Goal: Task Accomplishment & Management: Manage account settings

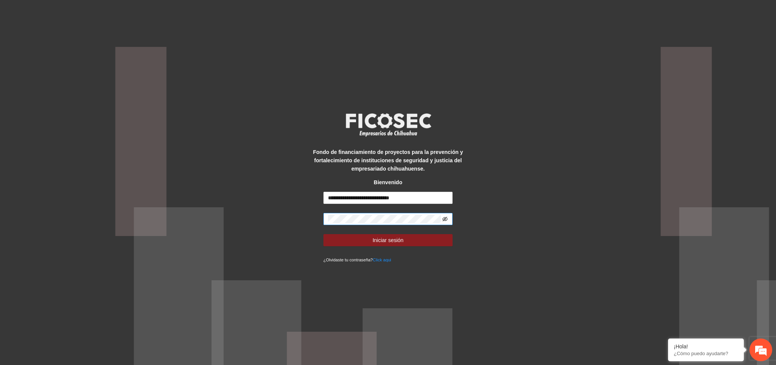
click at [445, 220] on icon "eye-invisible" at bounding box center [444, 219] width 5 height 5
click at [445, 220] on icon "eye" at bounding box center [444, 219] width 5 height 5
click at [385, 238] on span "Iniciar sesión" at bounding box center [388, 240] width 31 height 8
click at [443, 221] on span at bounding box center [387, 219] width 129 height 12
click at [443, 222] on icon "eye-invisible" at bounding box center [444, 219] width 5 height 5
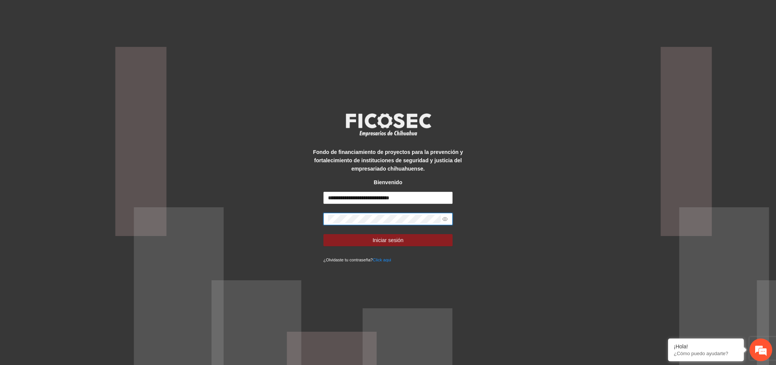
click at [443, 222] on icon "eye" at bounding box center [444, 219] width 5 height 5
click at [411, 240] on button "Iniciar sesión" at bounding box center [387, 240] width 129 height 12
click at [445, 219] on icon "eye-invisible" at bounding box center [444, 219] width 5 height 5
click at [401, 243] on span "Iniciar sesión" at bounding box center [388, 240] width 31 height 8
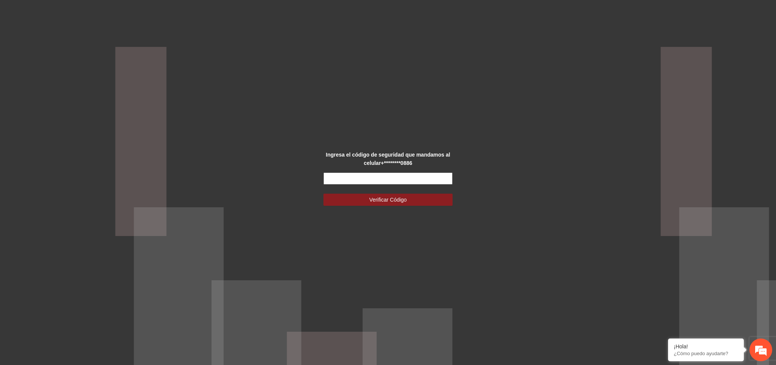
click at [368, 173] on input "text" at bounding box center [387, 179] width 129 height 12
type input "******"
click at [368, 197] on button "Verificar Código" at bounding box center [387, 200] width 129 height 12
